Goal: Information Seeking & Learning: Learn about a topic

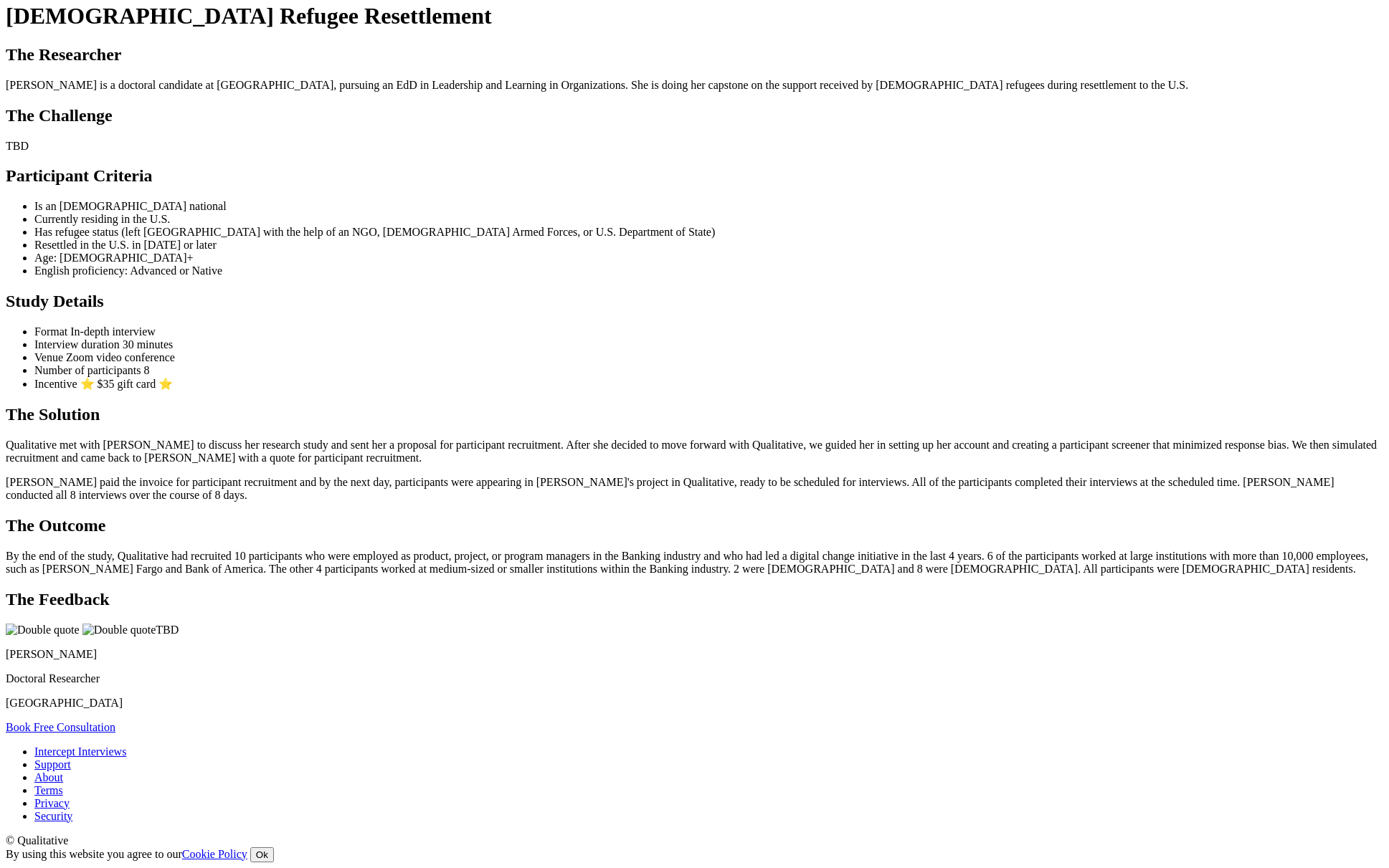
scroll to position [816, 0]
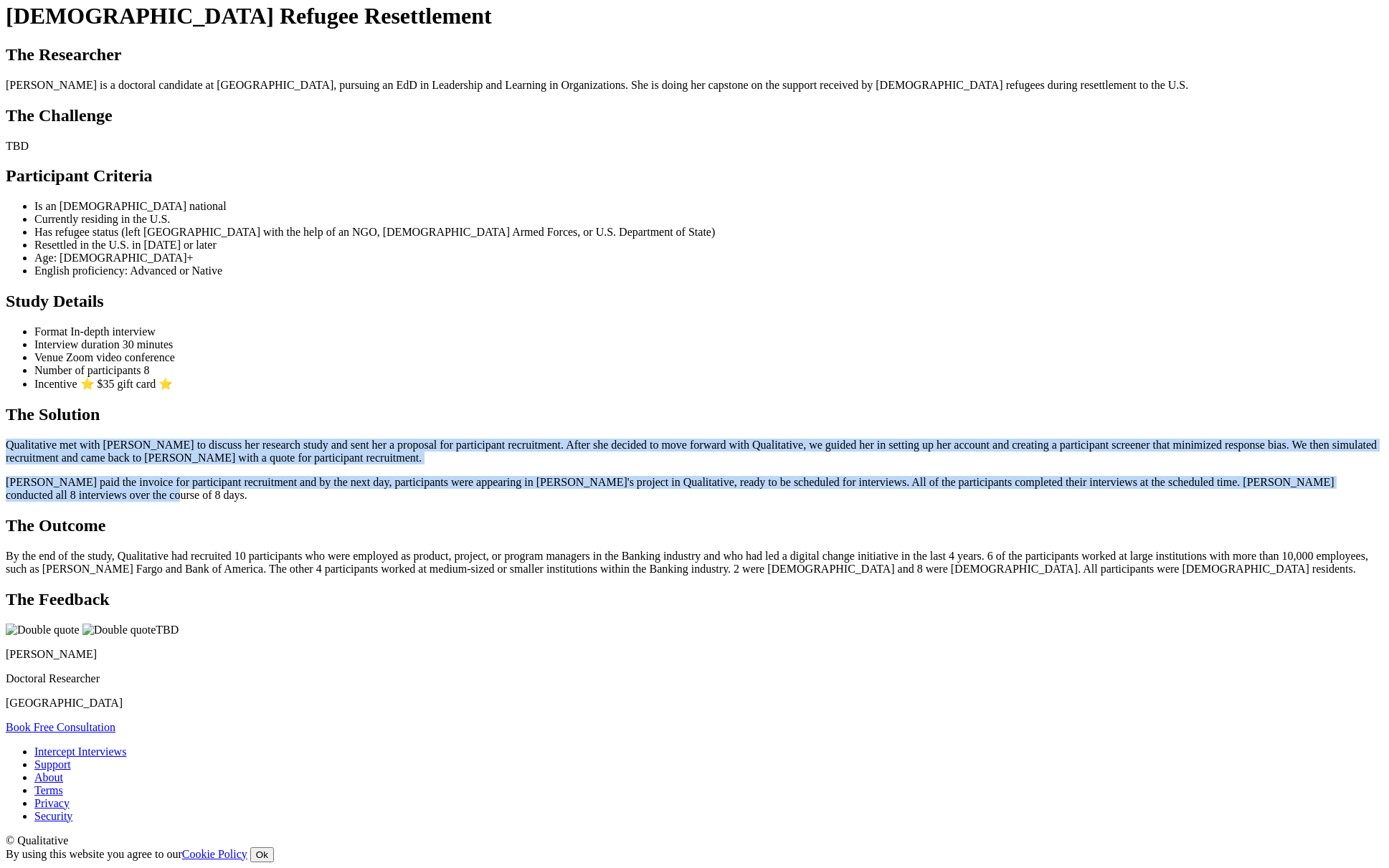
drag, startPoint x: 802, startPoint y: 437, endPoint x: 302, endPoint y: 336, distance: 510.1
click at [300, 331] on ui-view "Case Study Afghan Refugee Resettlement The Researcher Maureene is a doctoral ca…" at bounding box center [694, 354] width 1377 height 757
copy div "Qualitative met with Maureene to discuss her research study and sent her a prop…"
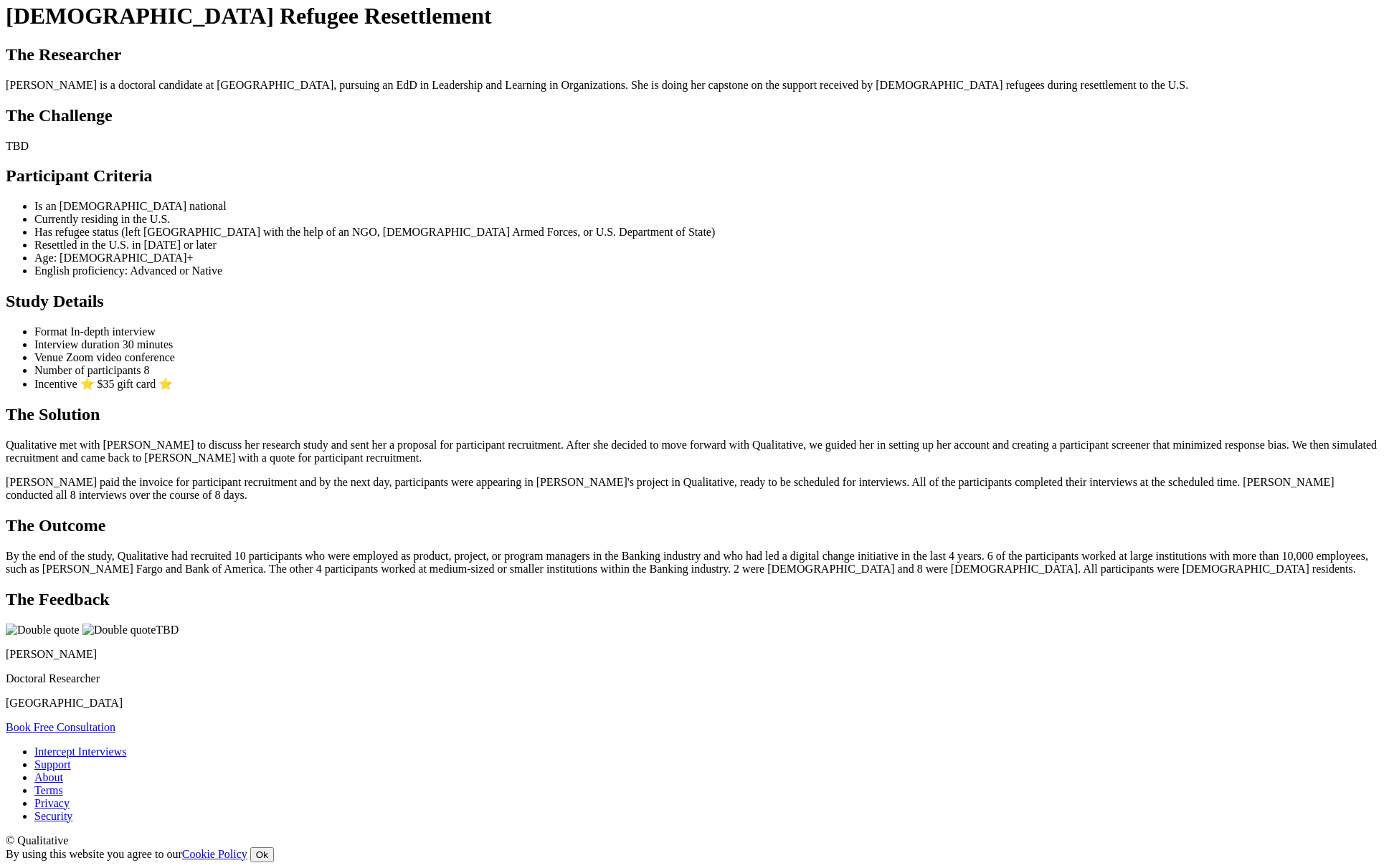
click at [730, 456] on ui-view "Case Study Afghan Refugee Resettlement The Researcher Maureene is a doctoral ca…" at bounding box center [694, 354] width 1377 height 757
